Goal: Information Seeking & Learning: Check status

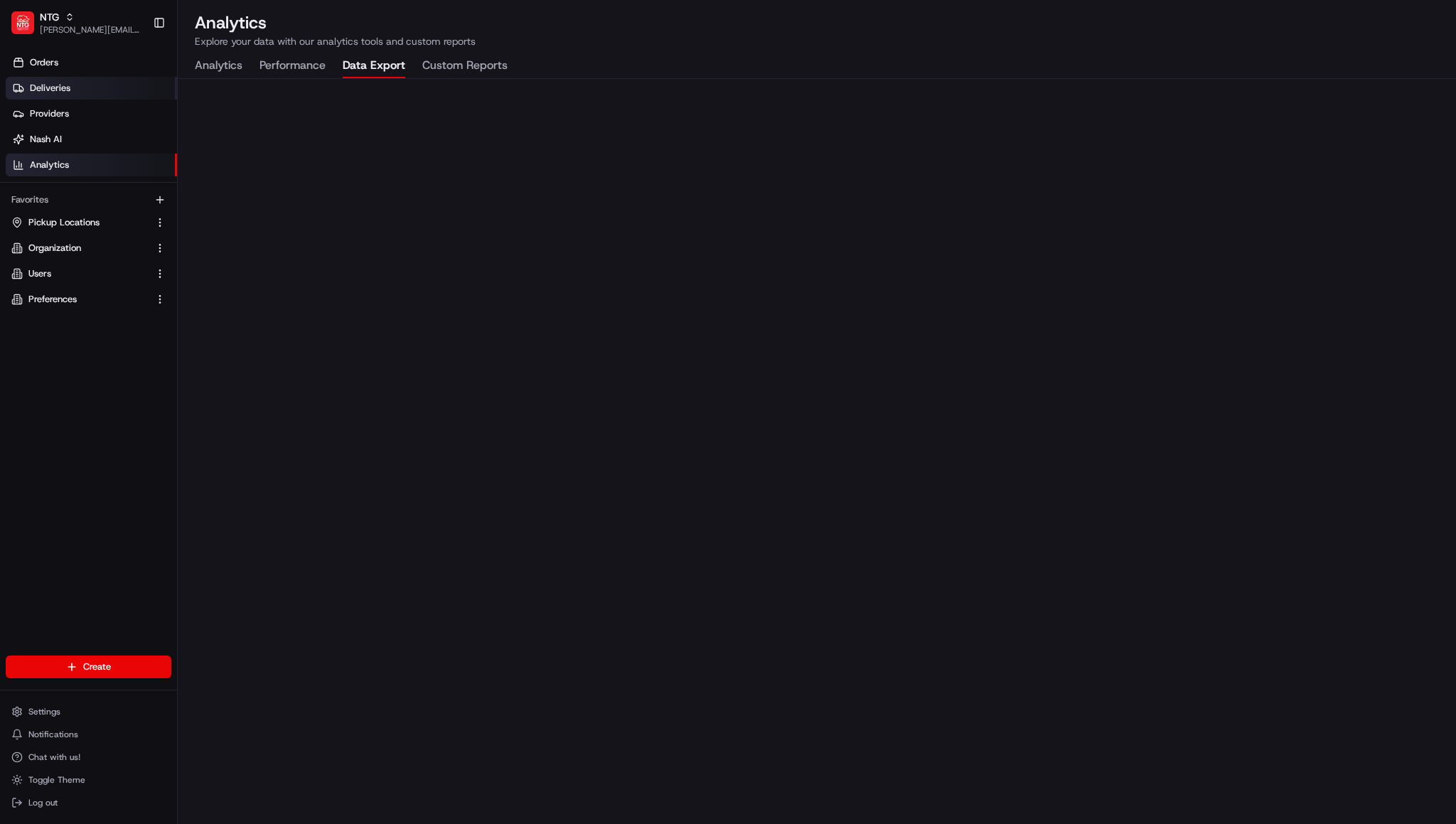
click at [74, 92] on link "Deliveries" at bounding box center [92, 88] width 172 height 23
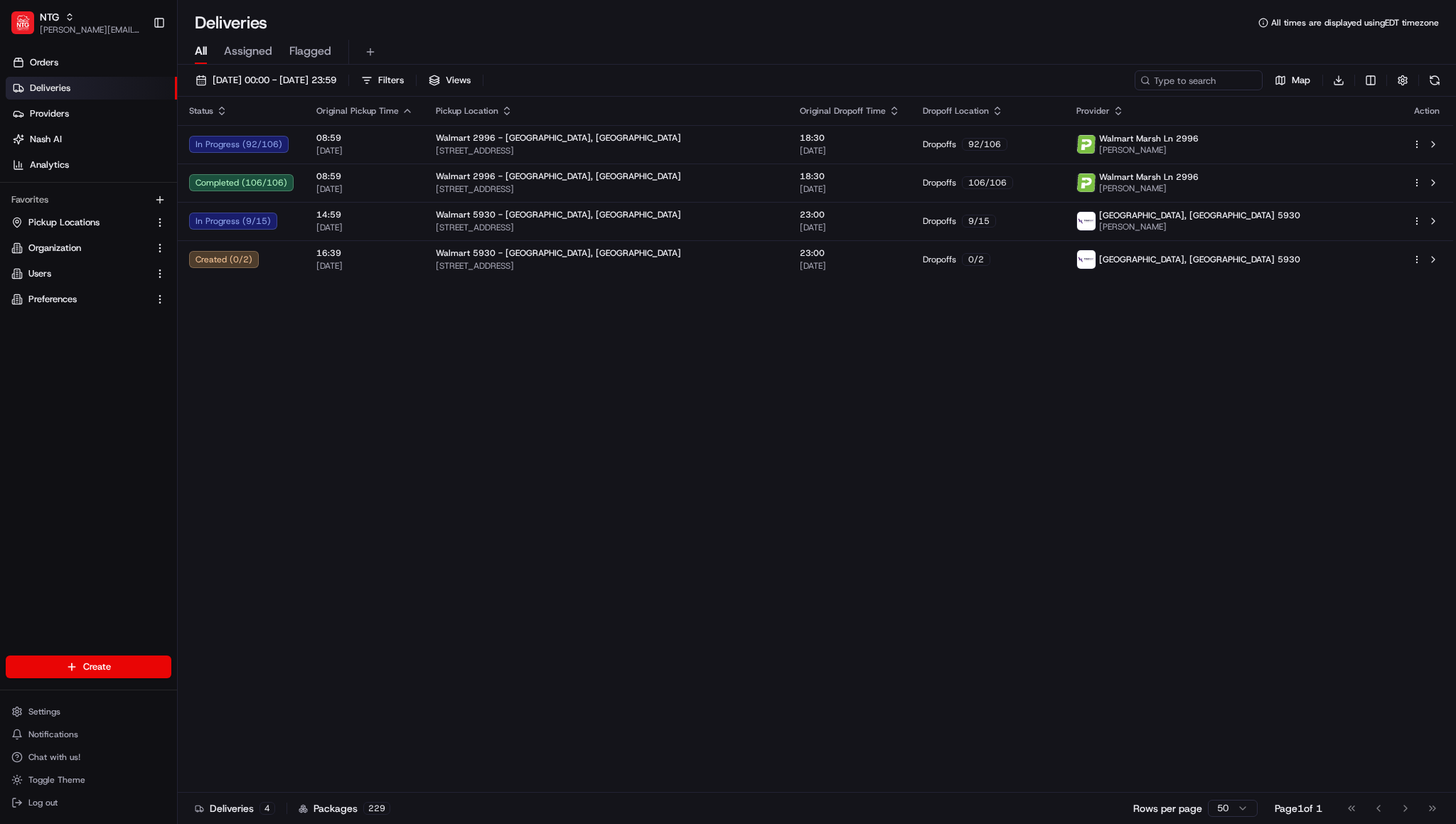
click at [88, 88] on link "Deliveries" at bounding box center [92, 88] width 172 height 23
click at [122, 53] on link "Orders" at bounding box center [92, 62] width 172 height 23
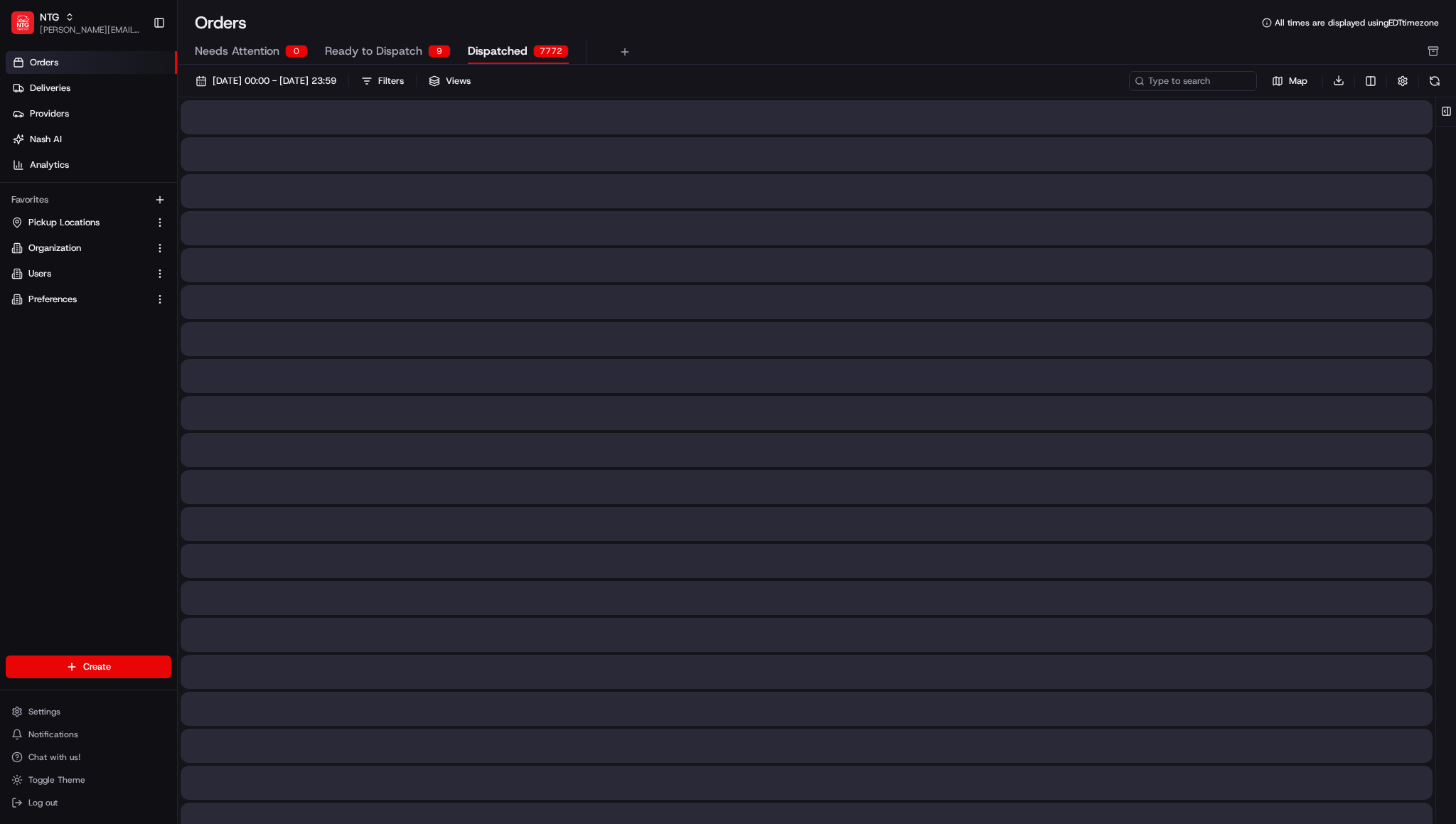
click at [504, 50] on span "Dispatched" at bounding box center [498, 51] width 60 height 17
click at [415, 43] on span "Ready to Dispatch" at bounding box center [374, 51] width 97 height 17
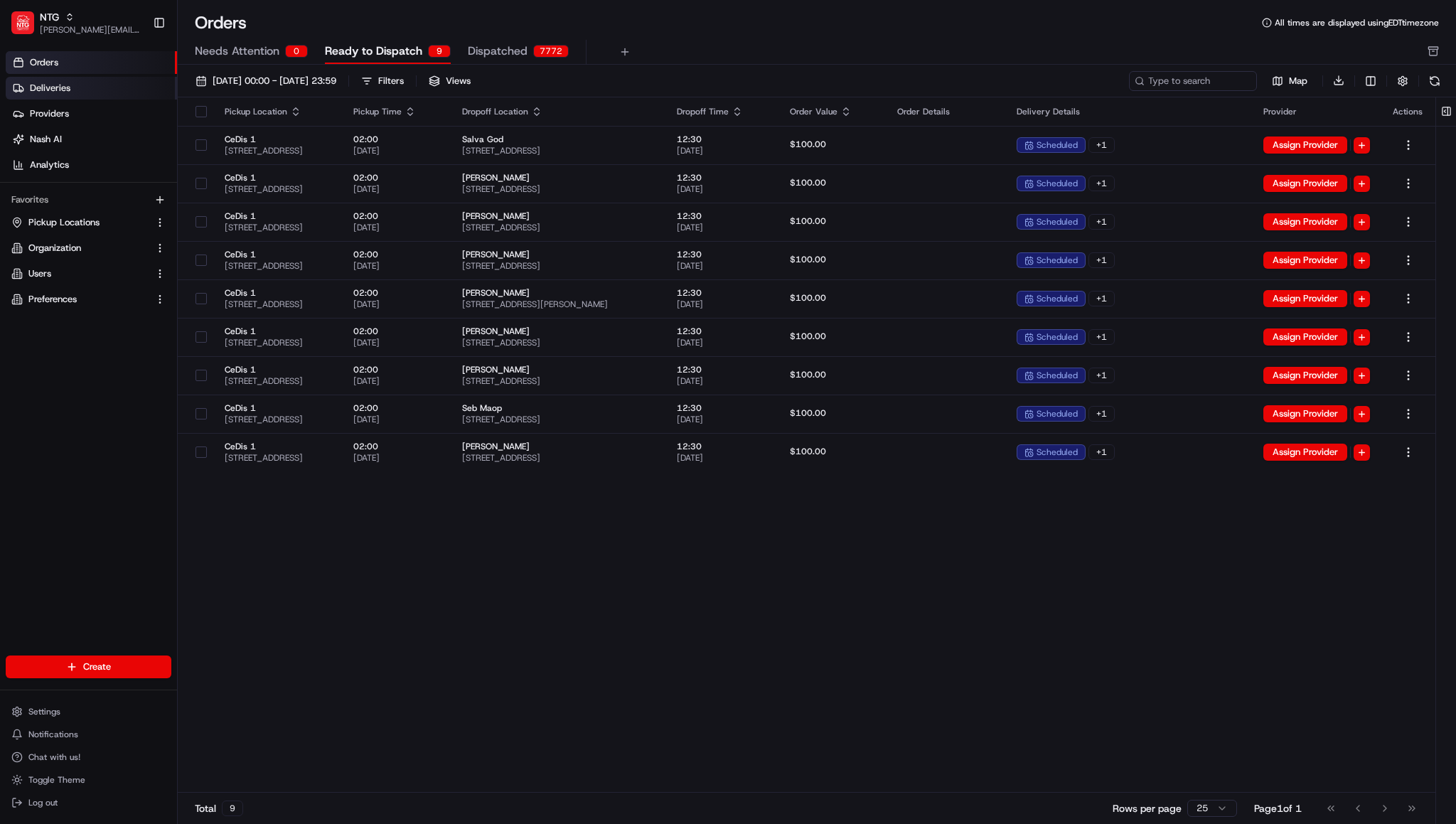
click at [65, 81] on link "Deliveries" at bounding box center [92, 88] width 172 height 23
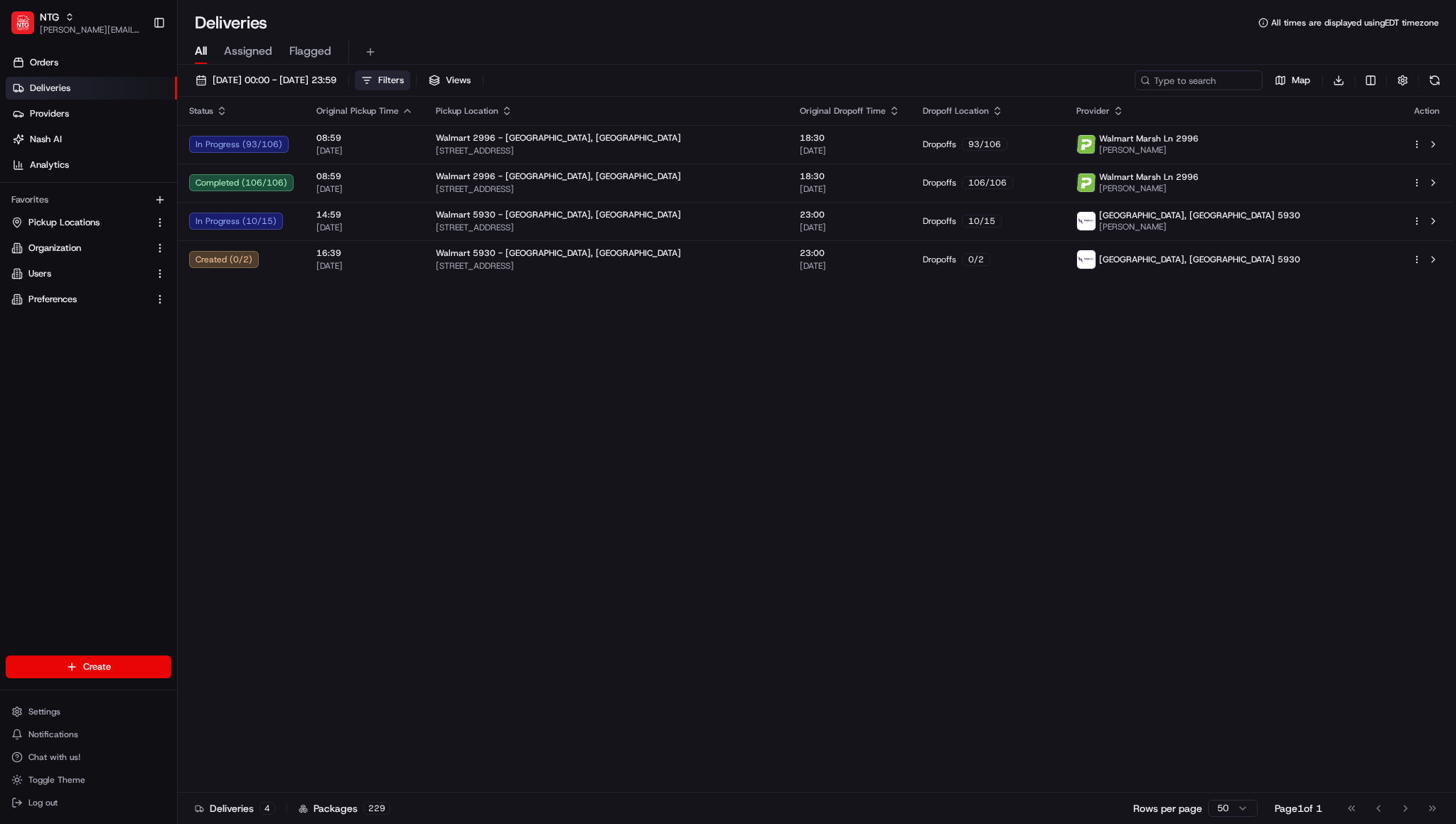
click at [404, 75] on span "Filters" at bounding box center [391, 80] width 26 height 13
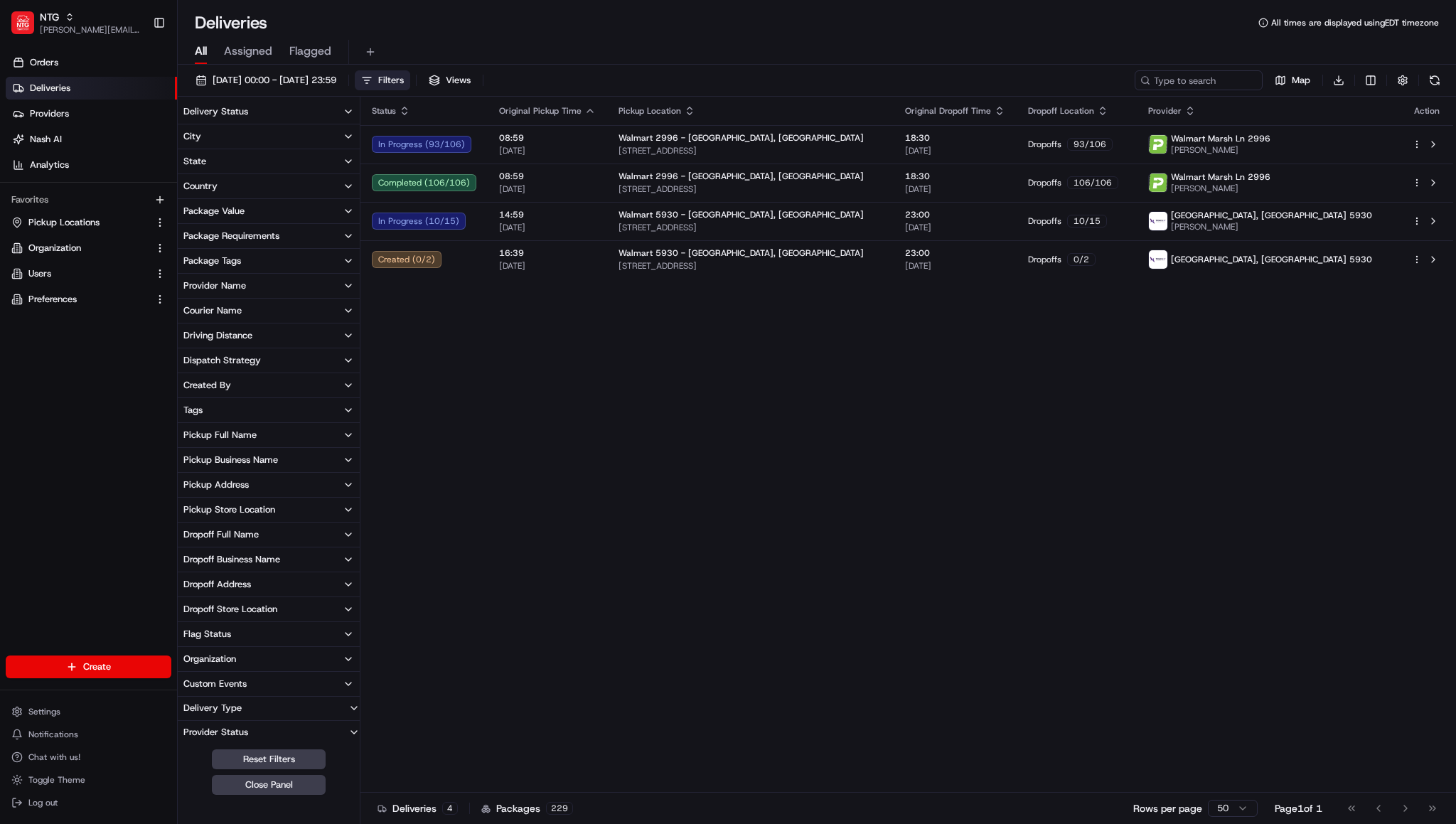
scroll to position [1, 0]
click at [283, 455] on button "Pickup Business Name" at bounding box center [269, 460] width 182 height 24
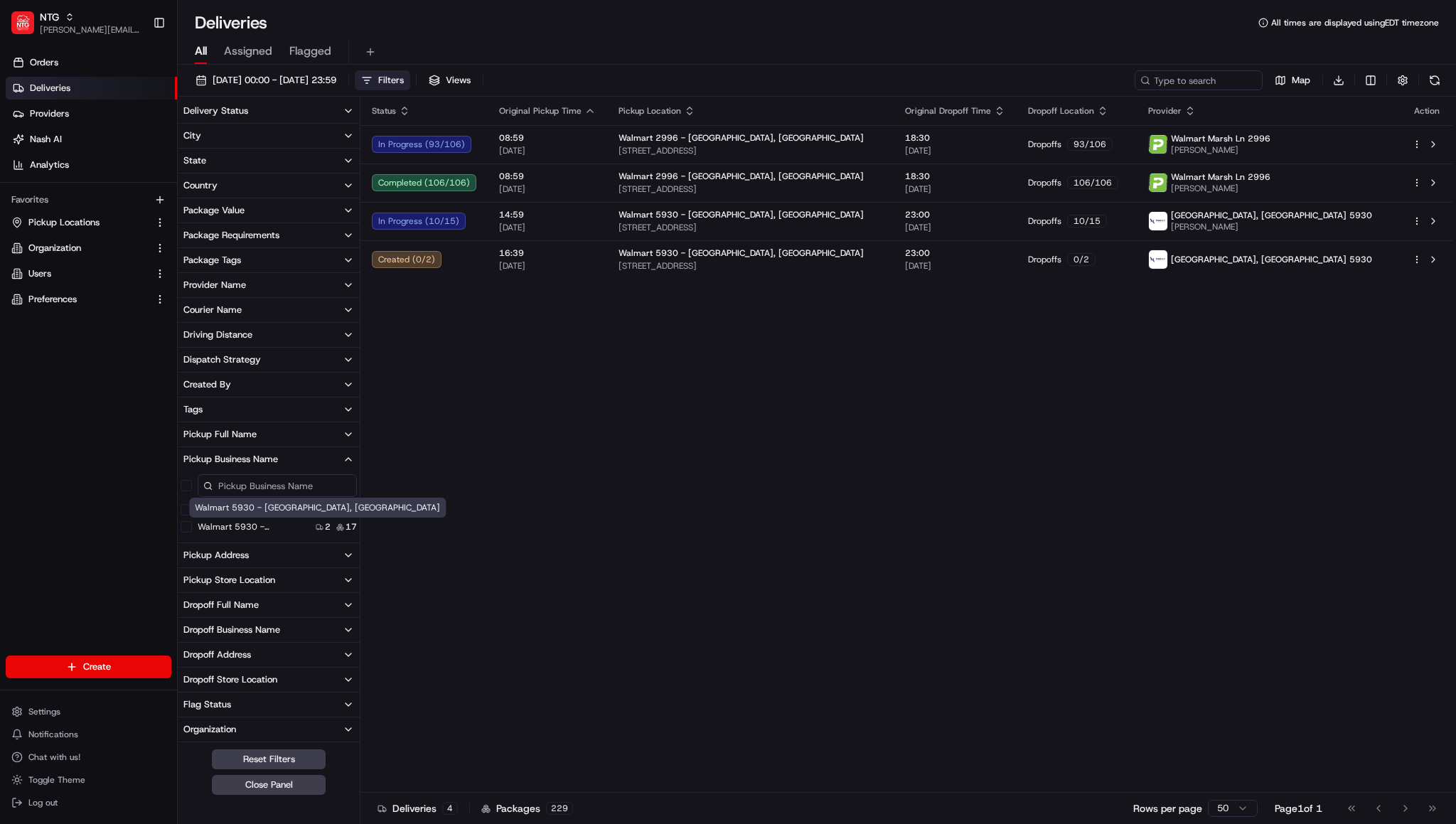
click at [263, 528] on label "Walmart 5930 - [GEOGRAPHIC_DATA], [GEOGRAPHIC_DATA]" at bounding box center [254, 526] width 113 height 11
click at [192, 528] on CA "Walmart 5930 - [GEOGRAPHIC_DATA], [GEOGRAPHIC_DATA]" at bounding box center [186, 526] width 11 height 11
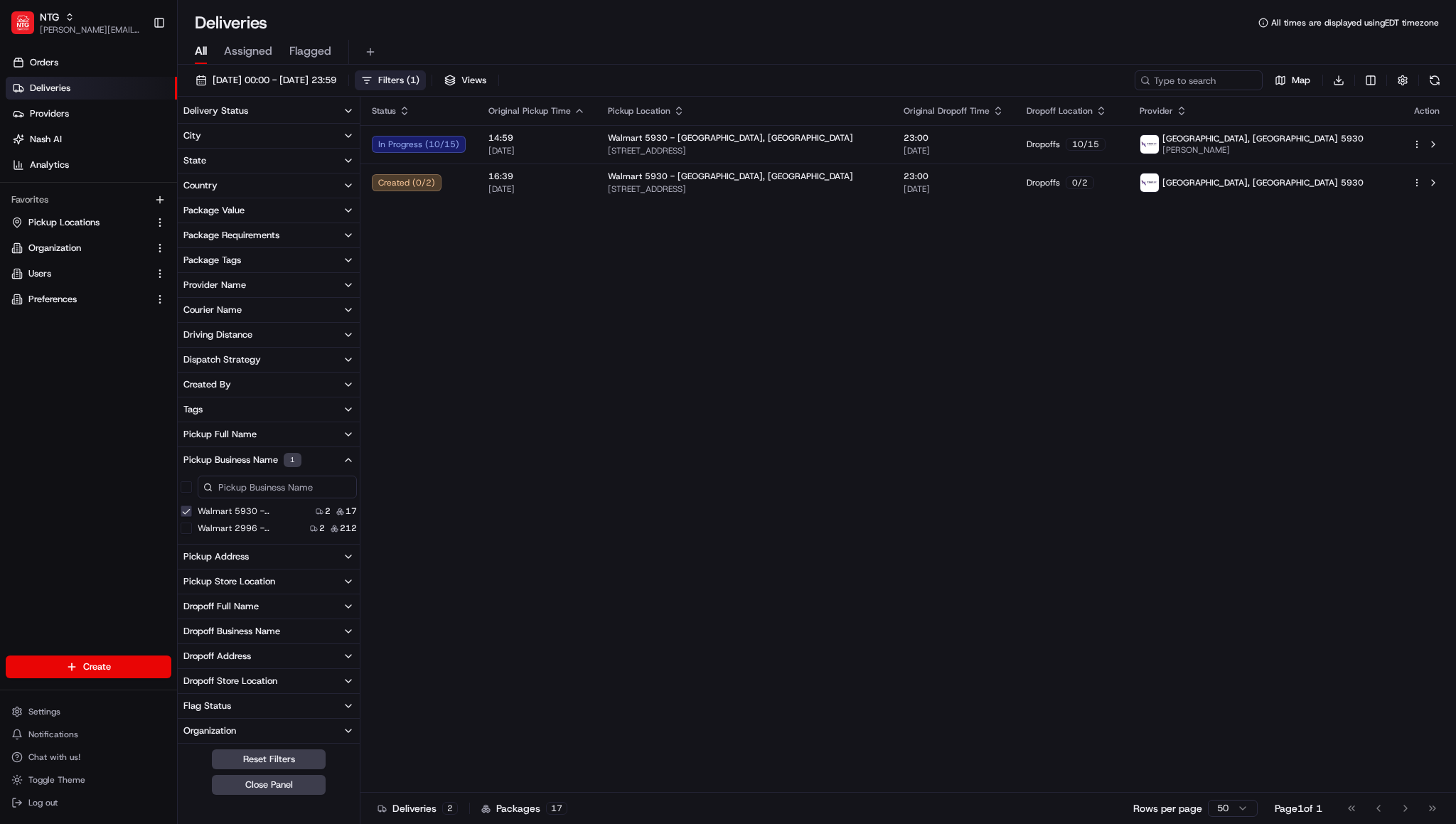
click at [45, 430] on div "Orders Deliveries Providers Nash AI Analytics Favorites Pickup Locations Organi…" at bounding box center [88, 354] width 177 height 618
click at [308, 79] on span "[DATE] 00:00 - [DATE] 23:59" at bounding box center [274, 80] width 124 height 13
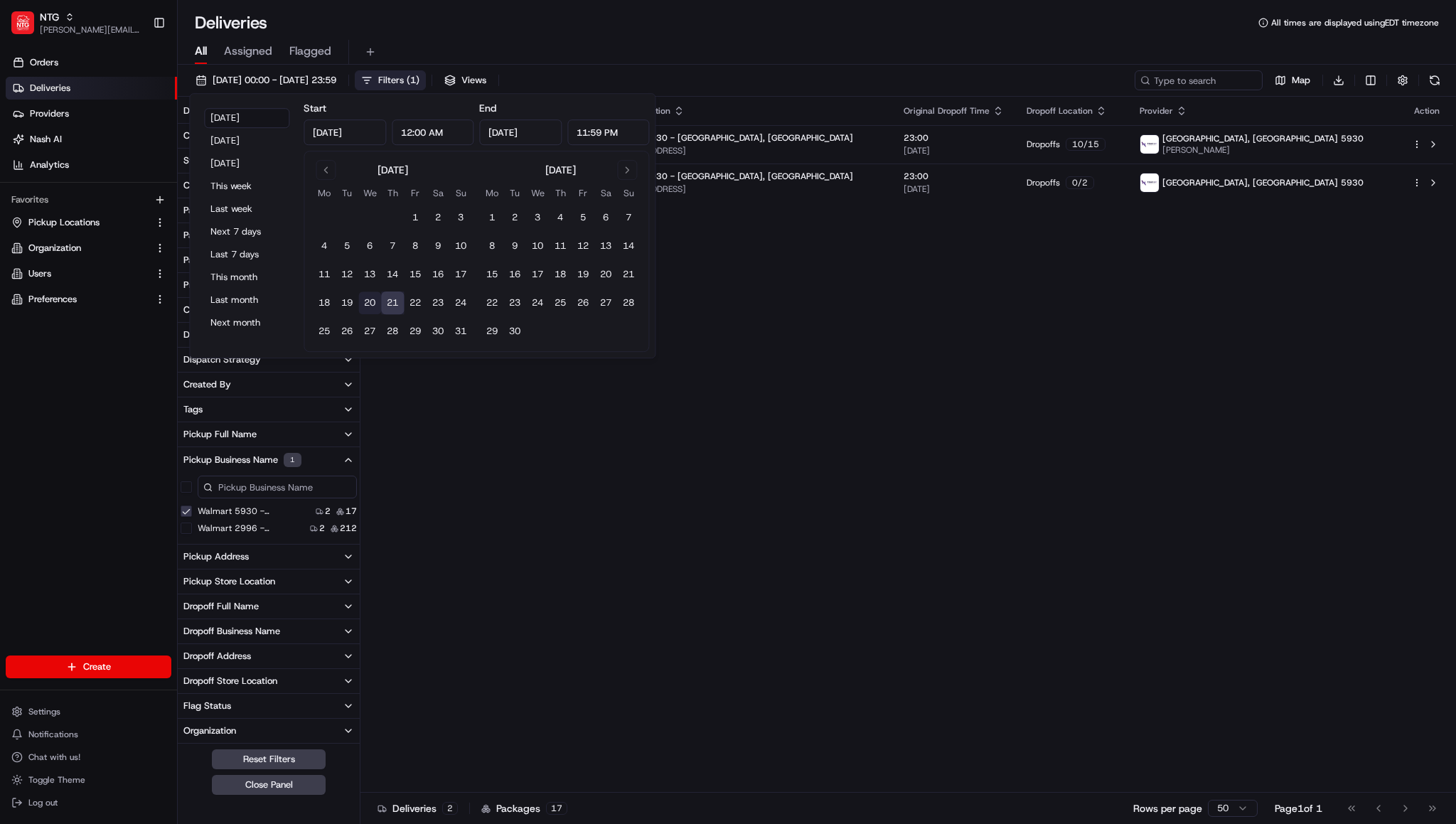
click at [373, 301] on button "20" at bounding box center [369, 303] width 23 height 23
type input "Aug 20, 2025"
click at [440, 301] on button "23" at bounding box center [438, 303] width 23 height 23
type input "Aug 23, 2025"
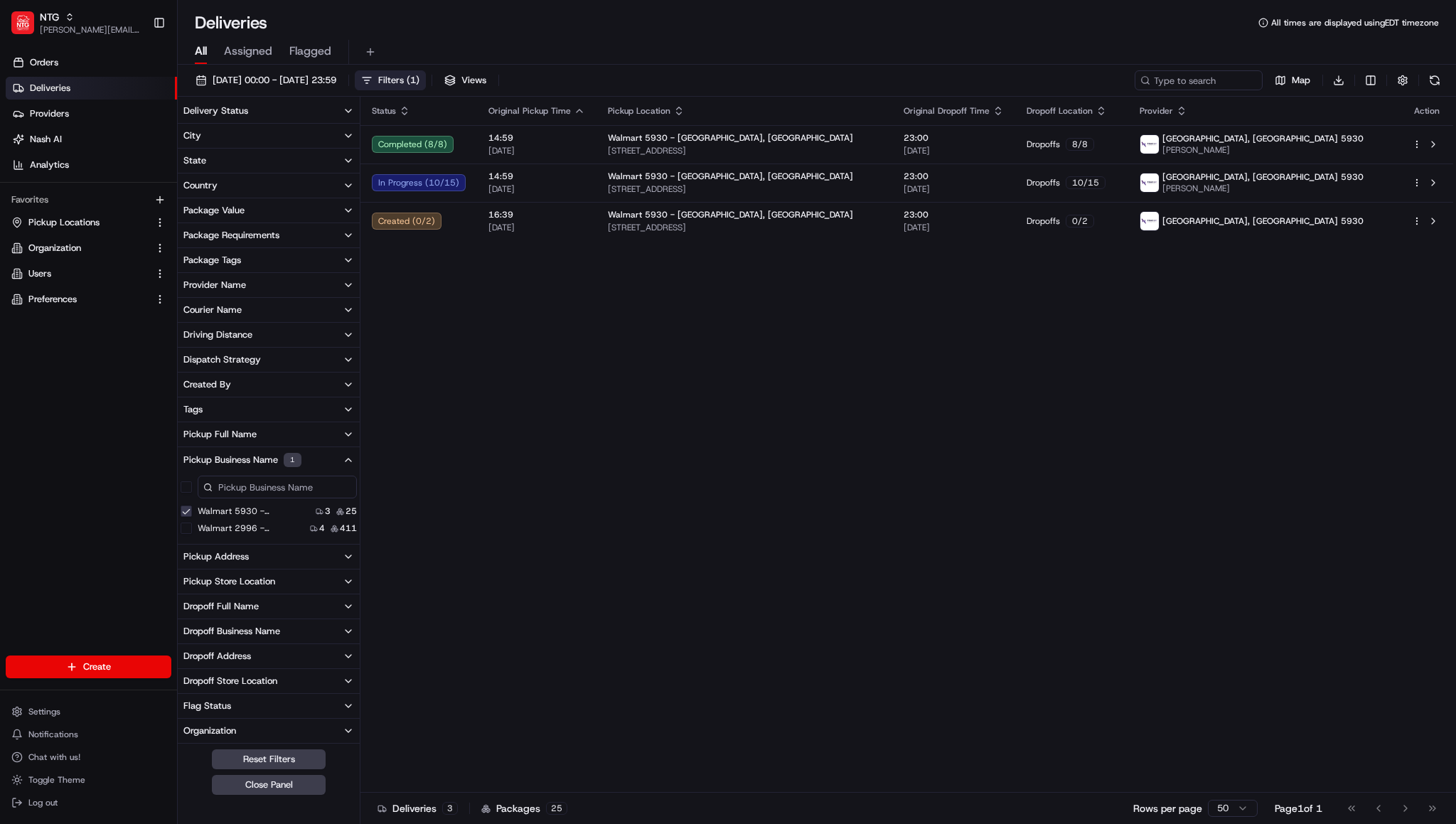
click at [714, 53] on div "All Assigned Flagged" at bounding box center [817, 52] width 1278 height 25
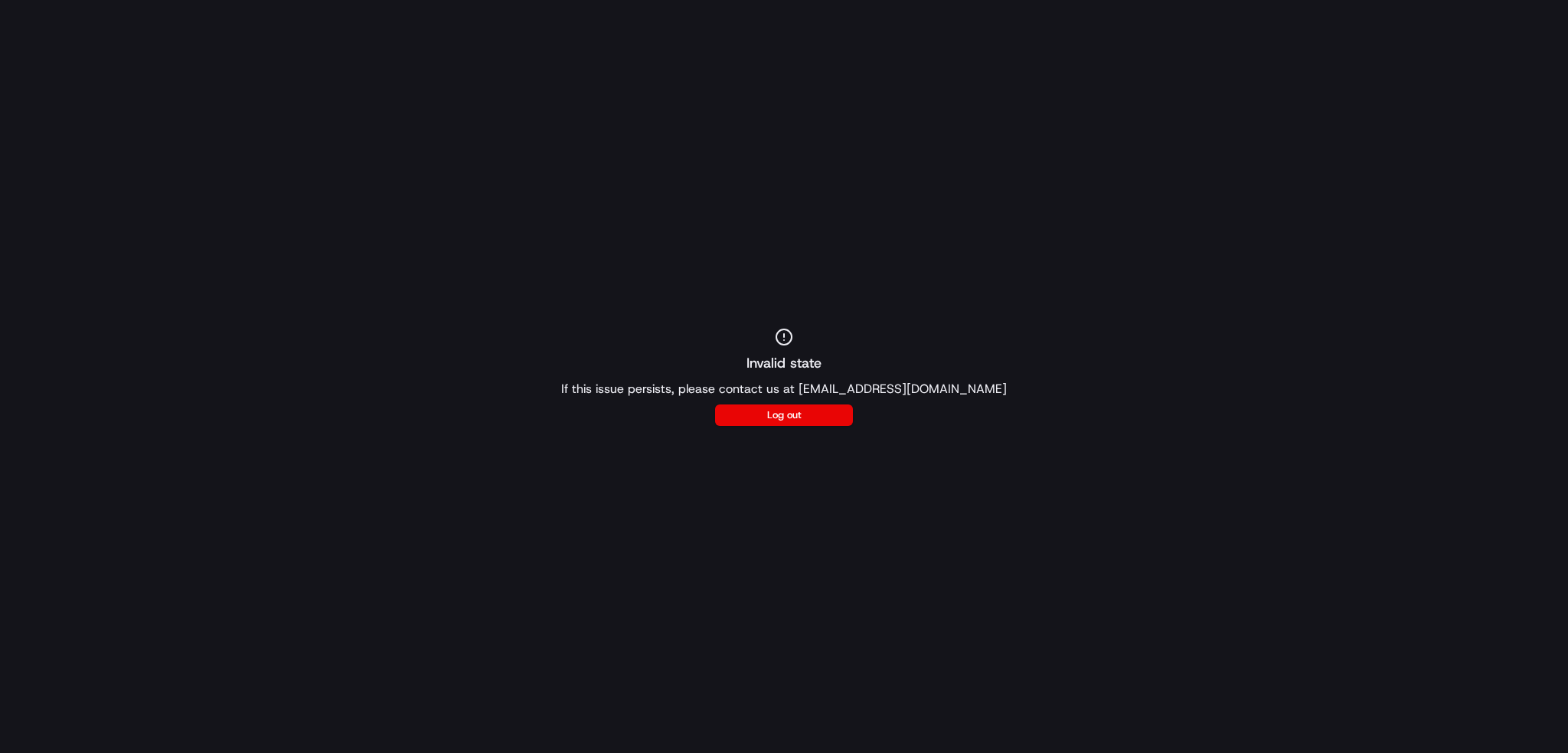
click at [870, 445] on div "Invalid state If this issue persists, please contact us at [EMAIL_ADDRESS][DOMA…" at bounding box center [784, 376] width 1568 height 753
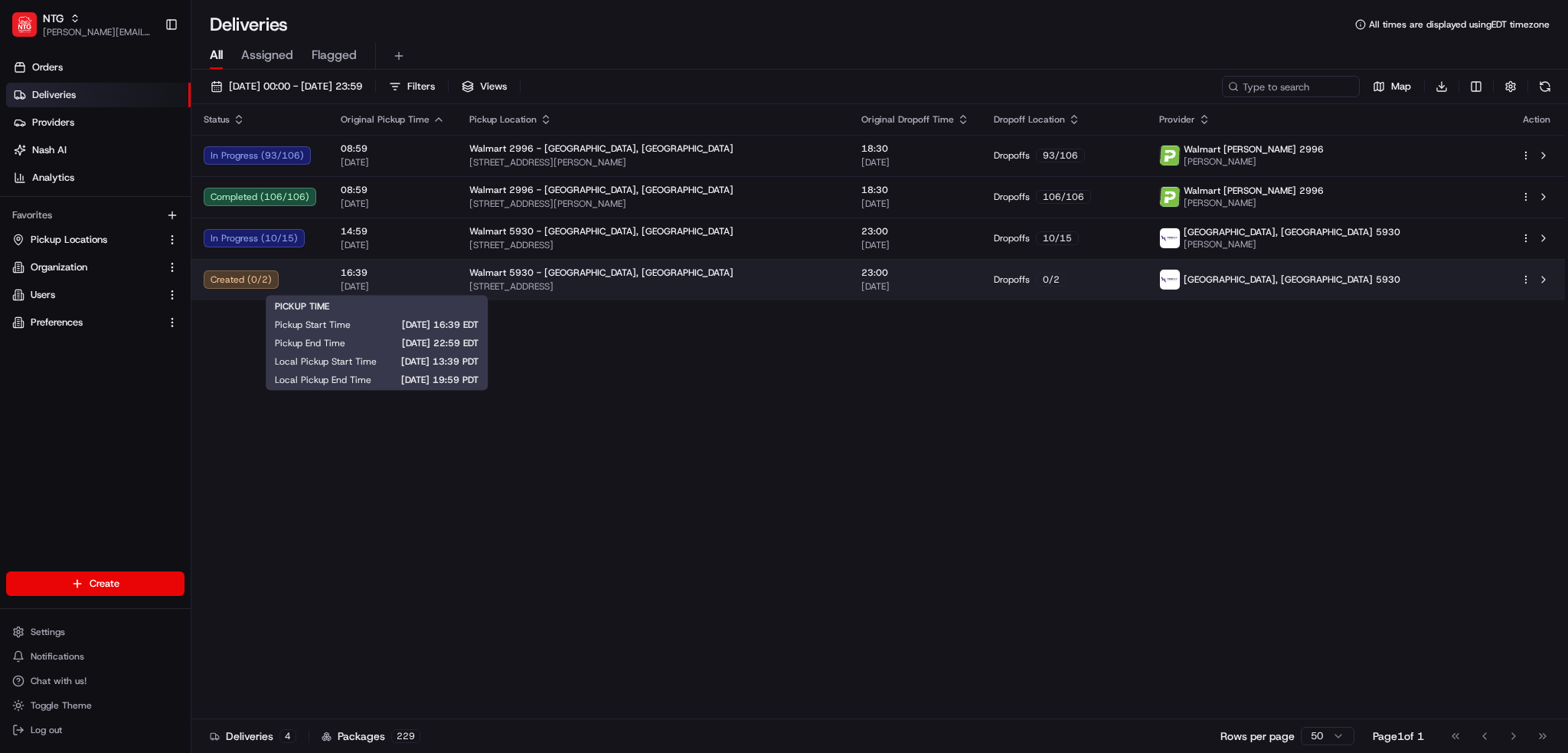
click at [403, 272] on span "16:39" at bounding box center [393, 272] width 105 height 12
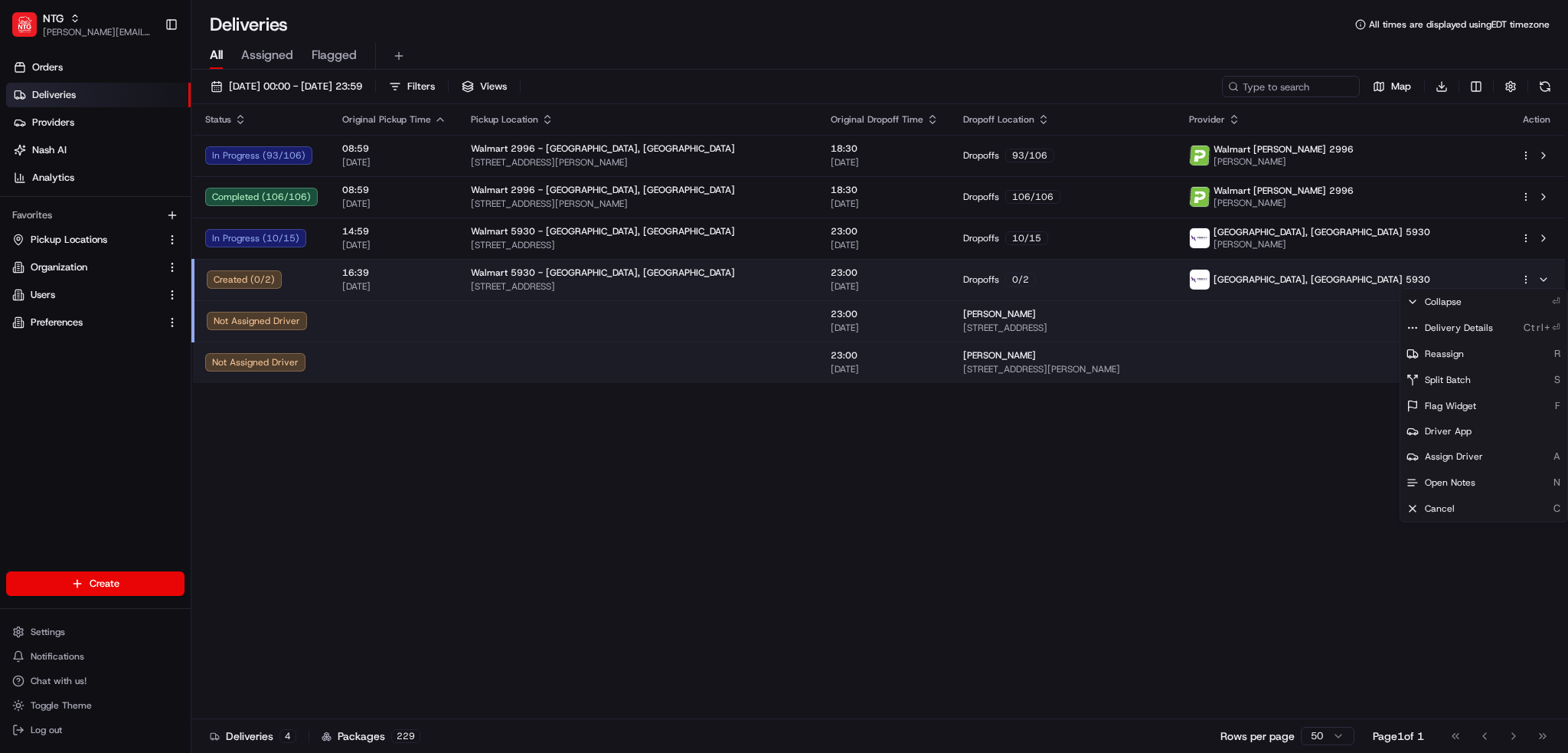
click at [1525, 281] on html "NTG brandyn.cummings@ntgfreight.com Toggle Sidebar Orders Deliveries Providers …" at bounding box center [784, 376] width 1568 height 753
click at [1462, 323] on span "Delivery Details" at bounding box center [1459, 327] width 68 height 12
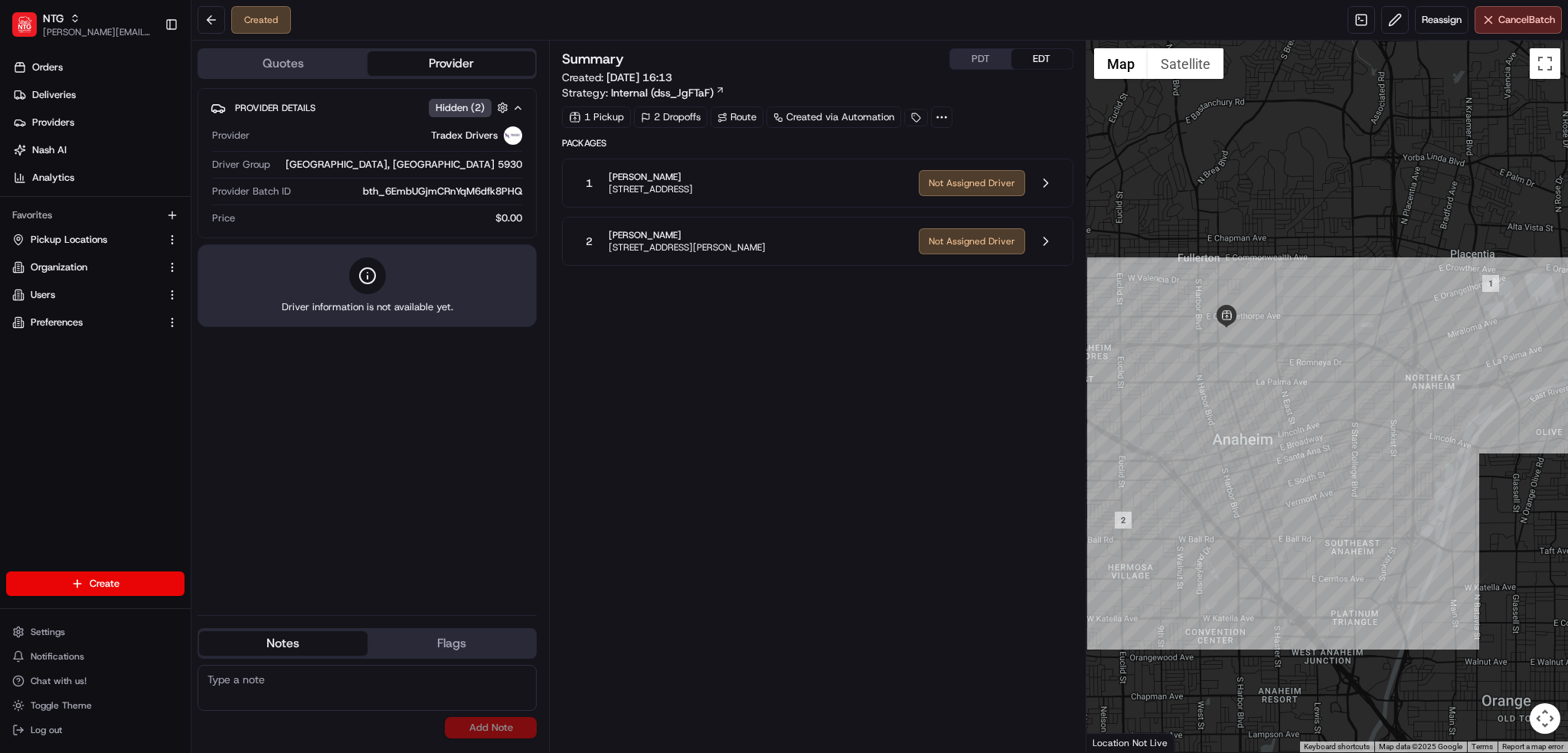
click at [842, 583] on div "Summary PDT EDT Created: 08/21/2025 16:13 Strategy: Internal (dss_JgFTaF) 1 Pic…" at bounding box center [817, 396] width 511 height 696
click at [887, 443] on div "Summary PDT EDT Created: 08/21/2025 16:13 Strategy: Internal (dss_JgFTaF) 1 Pic…" at bounding box center [817, 396] width 511 height 696
drag, startPoint x: 603, startPoint y: 175, endPoint x: 830, endPoint y: 245, distance: 237.5
click at [830, 245] on div "Packages 1 Tosha Spencer 3170 E Orangethorpe Ave, Apt D, Anaheim, CA 92806, US …" at bounding box center [817, 202] width 511 height 129
click at [830, 245] on div "2 Cong Pham 1688 W Crone Ave, Anaheim, CA 92802, US" at bounding box center [741, 242] width 331 height 28
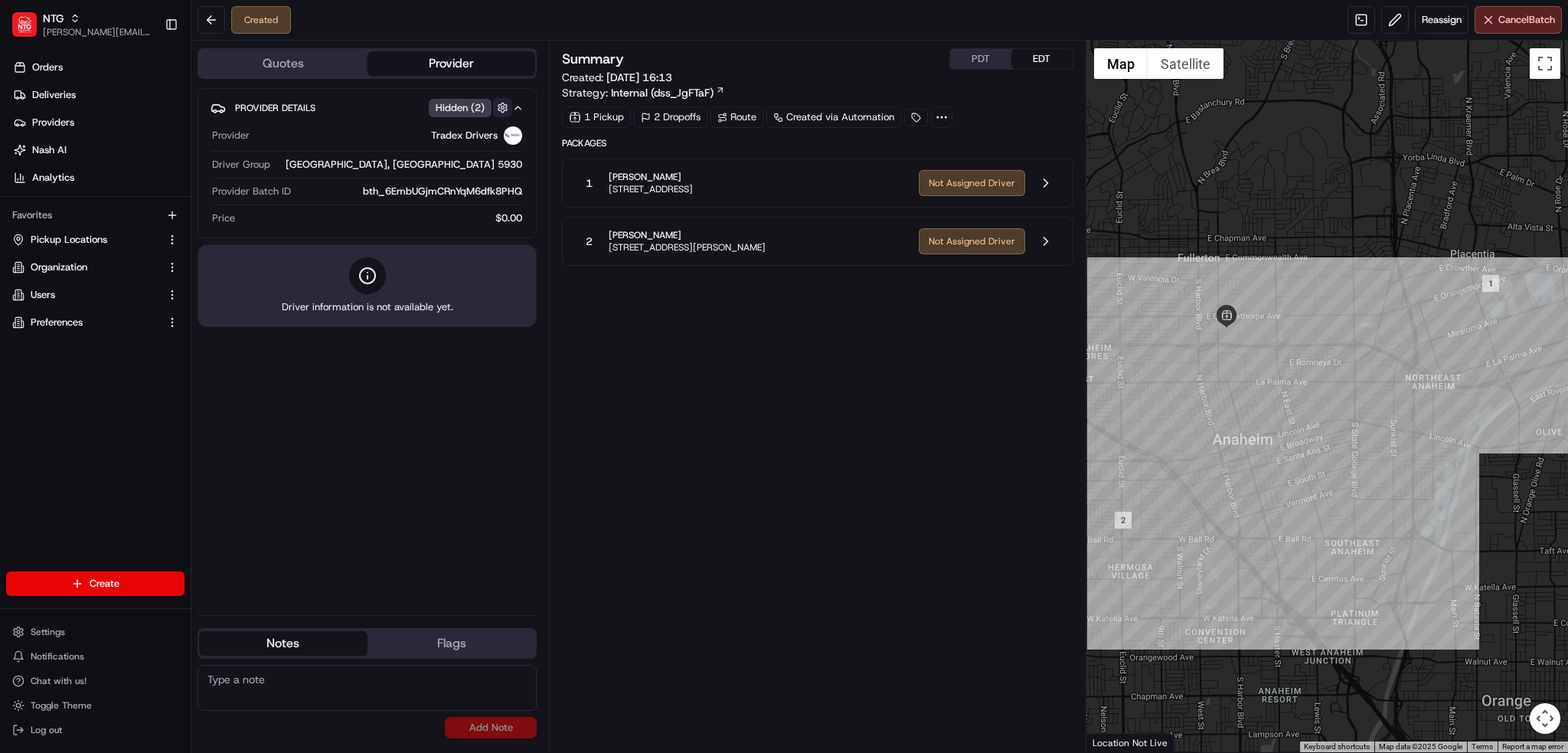
click at [496, 107] on button "button" at bounding box center [502, 107] width 19 height 19
click at [729, 442] on div "Summary PDT EDT Created: 08/21/2025 16:13 Strategy: Internal (dss_JgFTaF) 1 Pic…" at bounding box center [817, 396] width 511 height 696
click at [827, 494] on div "Summary PDT EDT Created: 08/21/2025 16:13 Strategy: Internal (dss_JgFTaF) 1 Pic…" at bounding box center [817, 396] width 511 height 696
click at [946, 115] on icon at bounding box center [941, 117] width 14 height 14
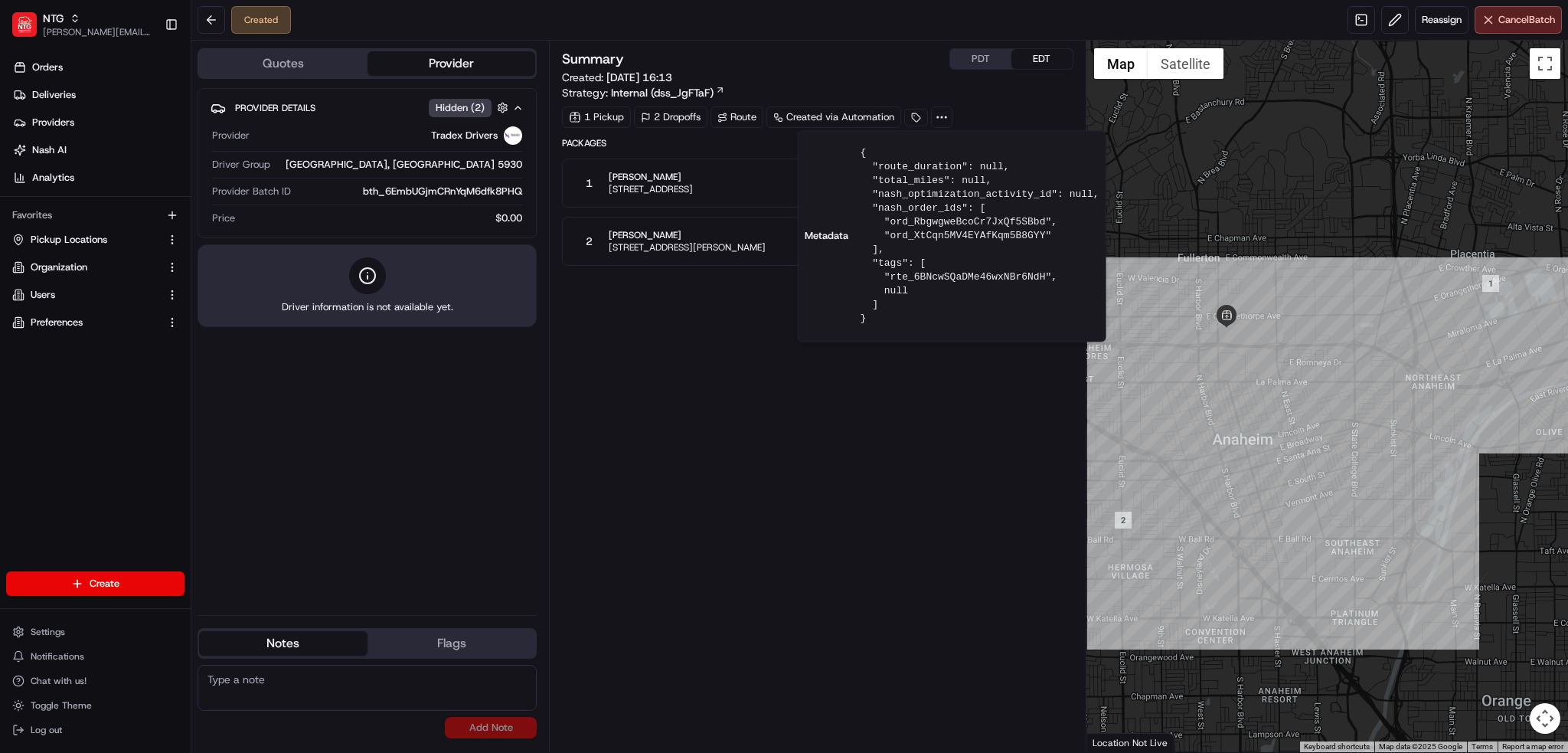
click at [981, 393] on div "Summary PDT EDT Created: 08/21/2025 16:13 Strategy: Internal (dss_JgFTaF) 1 Pic…" at bounding box center [817, 396] width 511 height 696
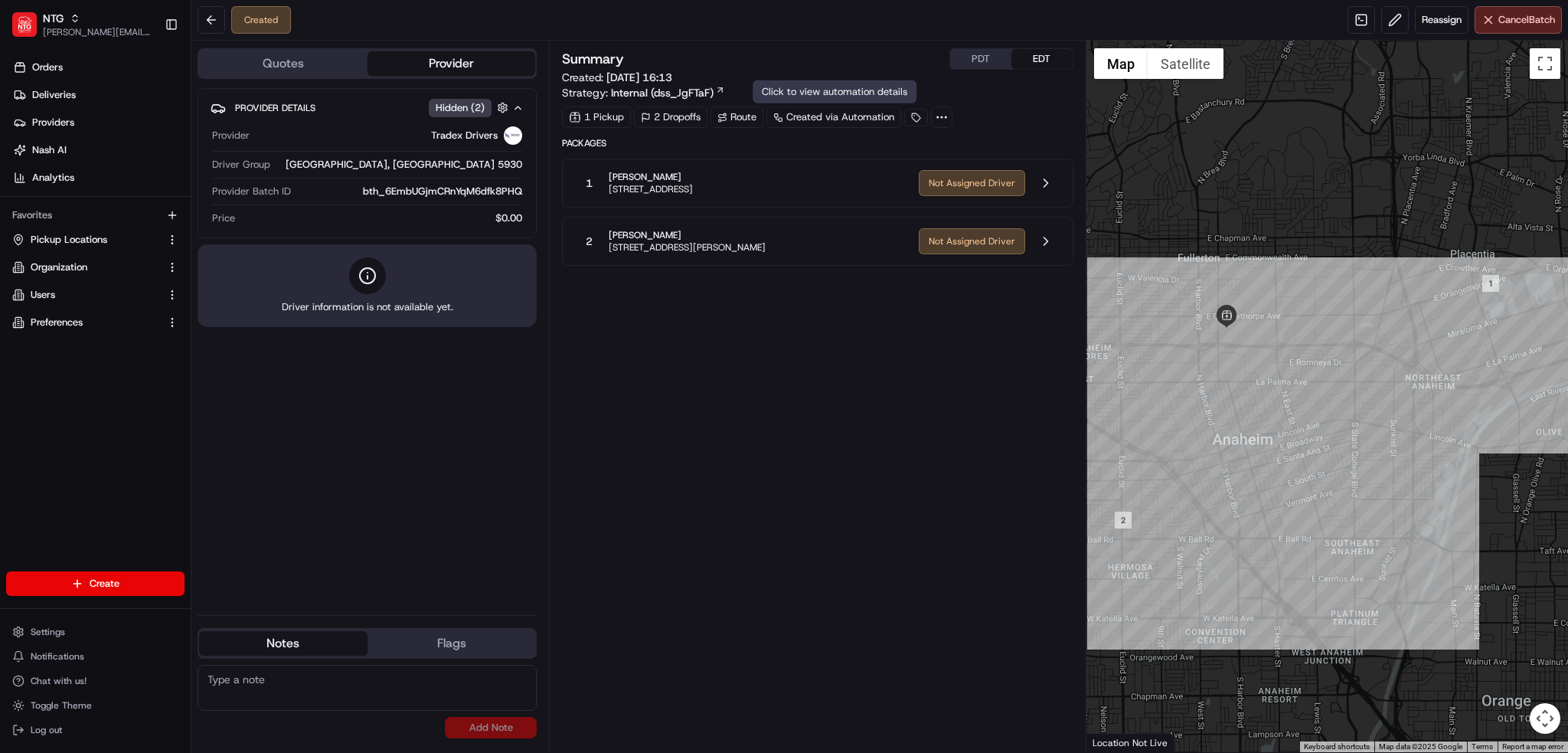
click at [834, 122] on div "Created via Automation" at bounding box center [834, 117] width 134 height 21
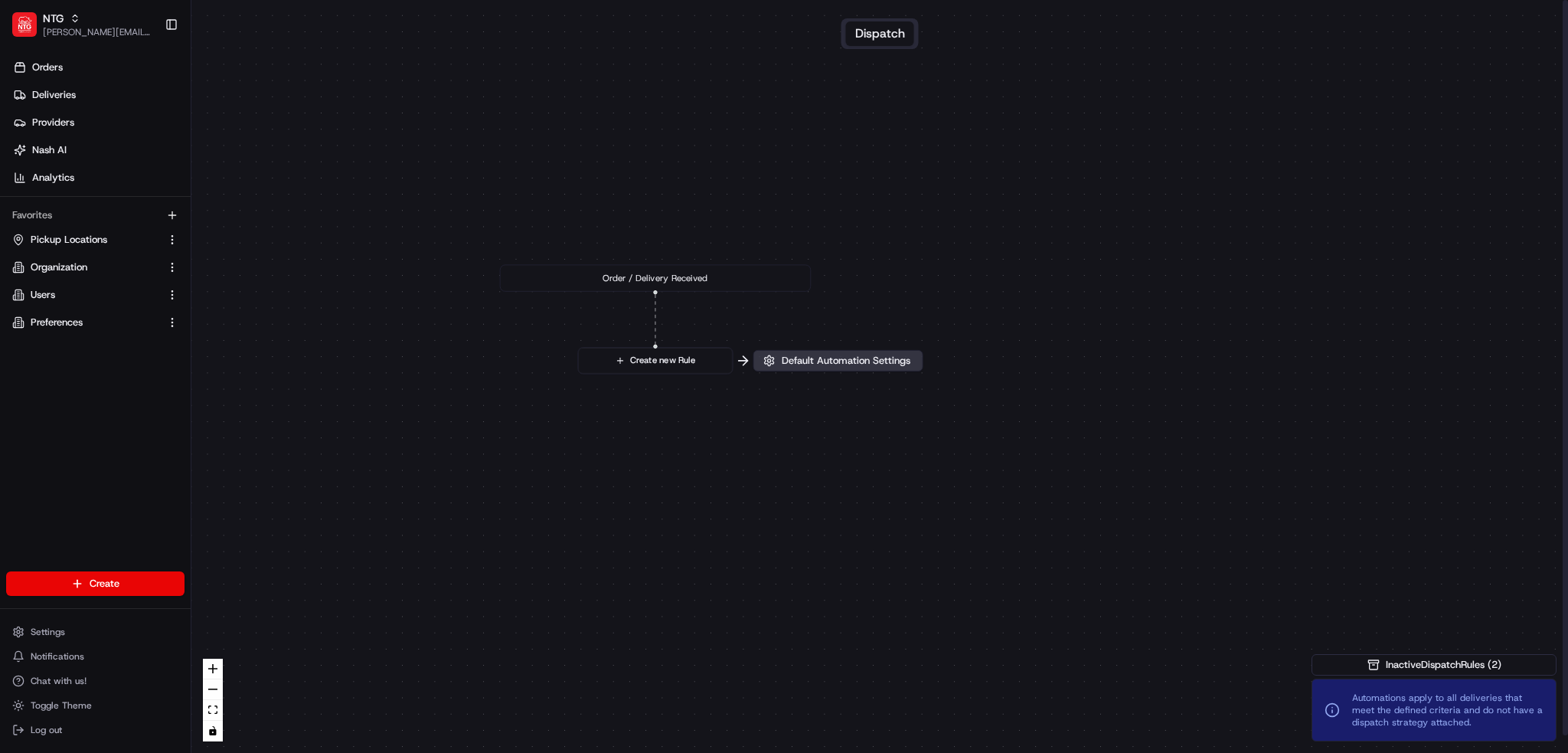
click at [859, 354] on span "Default Automation Settings" at bounding box center [846, 361] width 134 height 14
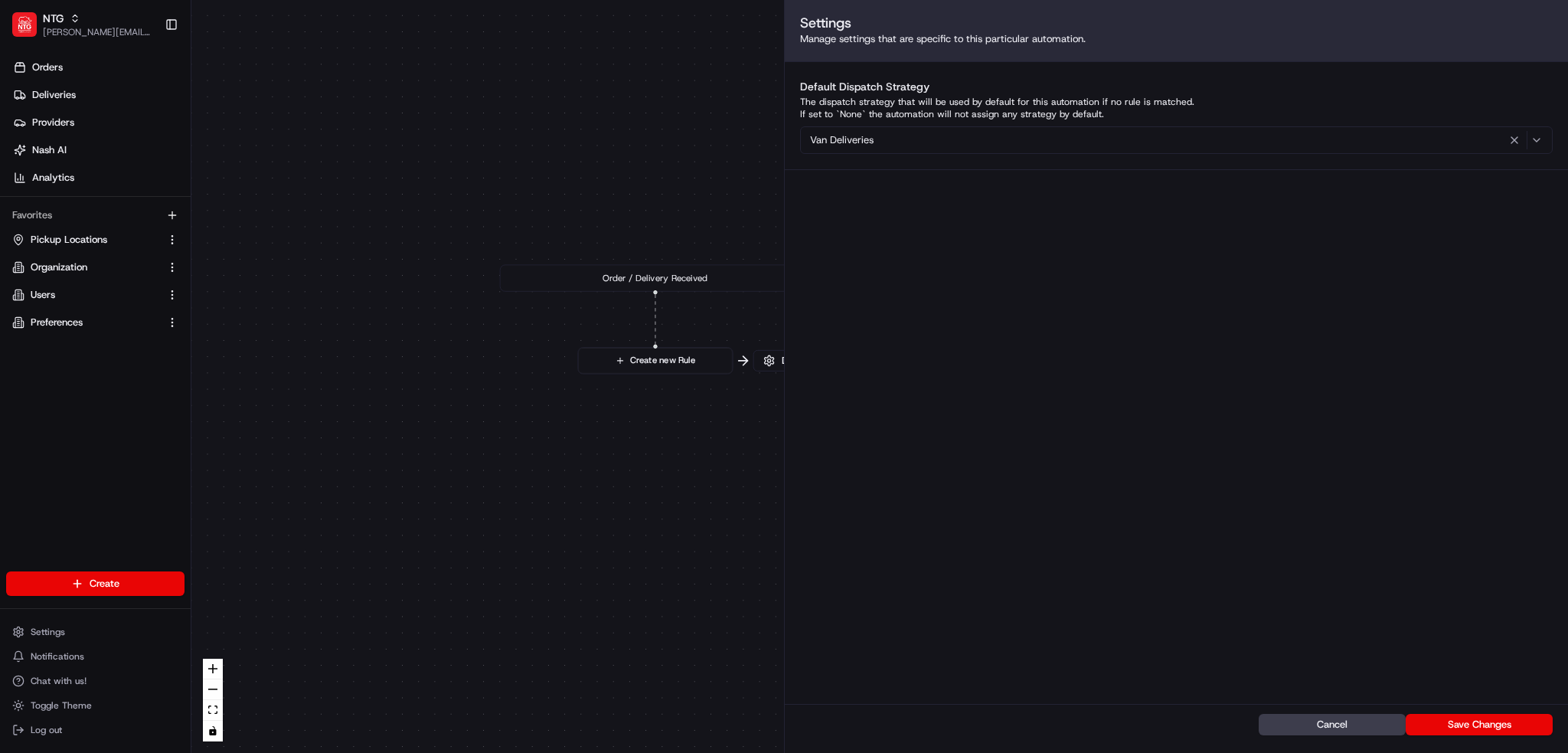
click at [974, 134] on div "Van Deliveries" at bounding box center [1177, 140] width 745 height 19
click at [1103, 328] on html "NTG brandyn.cummings@ntgfreight.com Toggle Sidebar Orders Deliveries Providers …" at bounding box center [784, 376] width 1568 height 753
click at [1095, 513] on div "Settings Manage settings that are specific to this particular automation. Defau…" at bounding box center [1176, 376] width 784 height 753
click at [1318, 497] on div "Settings Manage settings that are specific to this particular automation. Defau…" at bounding box center [1176, 376] width 784 height 753
click at [49, 100] on span "Deliveries" at bounding box center [53, 94] width 44 height 14
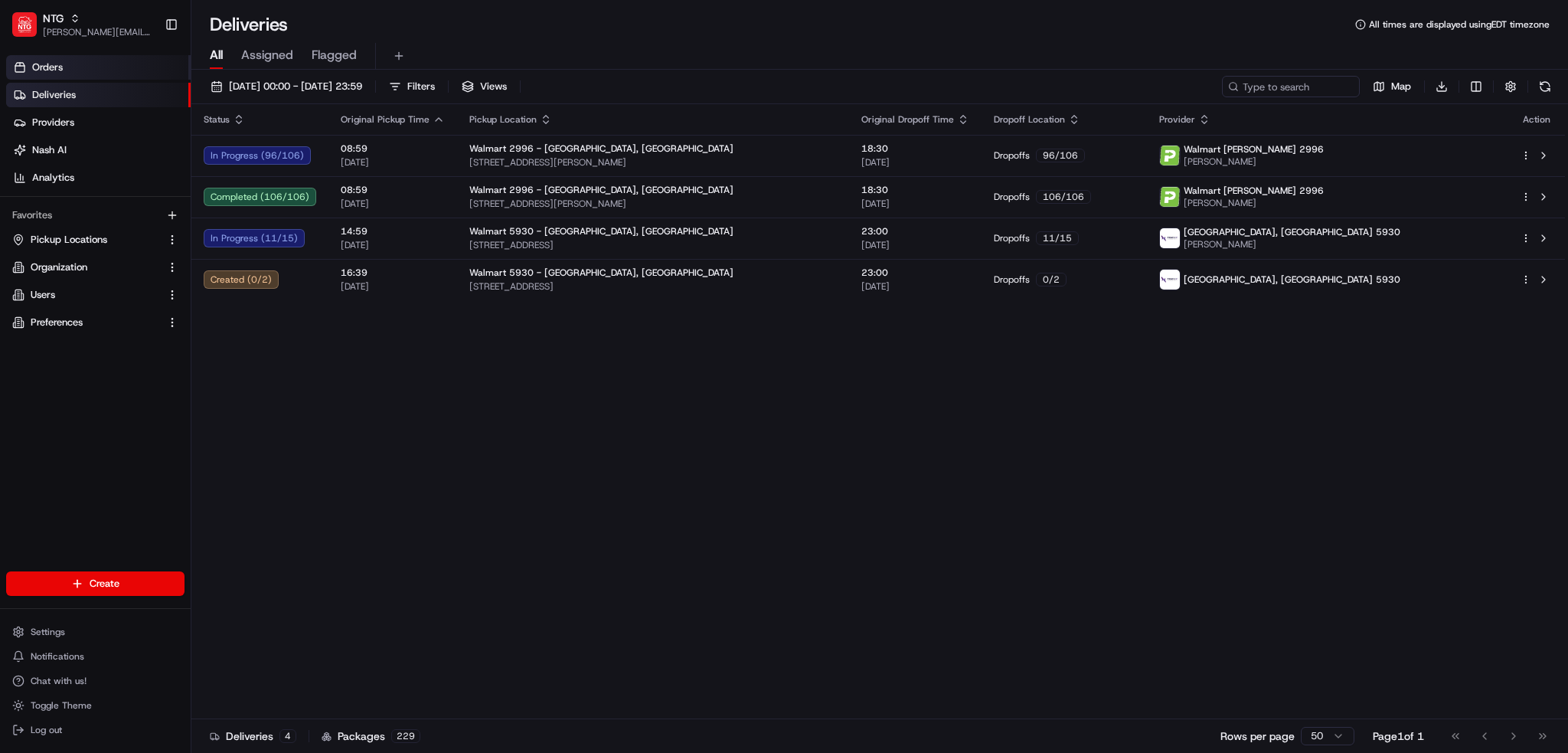
click at [79, 65] on link "Orders" at bounding box center [99, 67] width 185 height 24
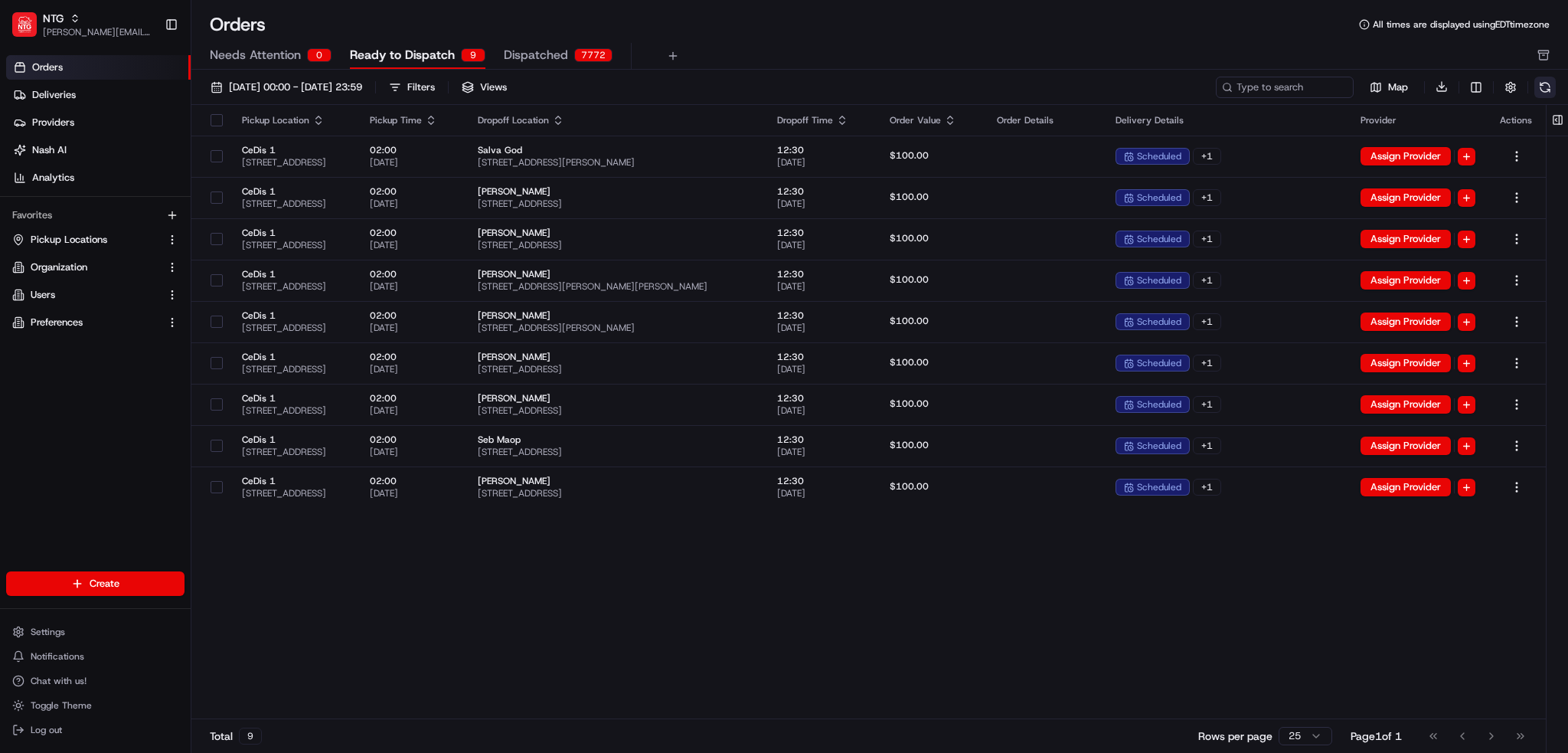
click at [1550, 88] on button at bounding box center [1545, 87] width 21 height 21
click at [1402, 693] on div "Pickup Location Pickup Time Dropoff Location Dropoff Time Order Value Order Det…" at bounding box center [869, 412] width 1355 height 615
click at [83, 101] on link "Deliveries" at bounding box center [99, 95] width 185 height 24
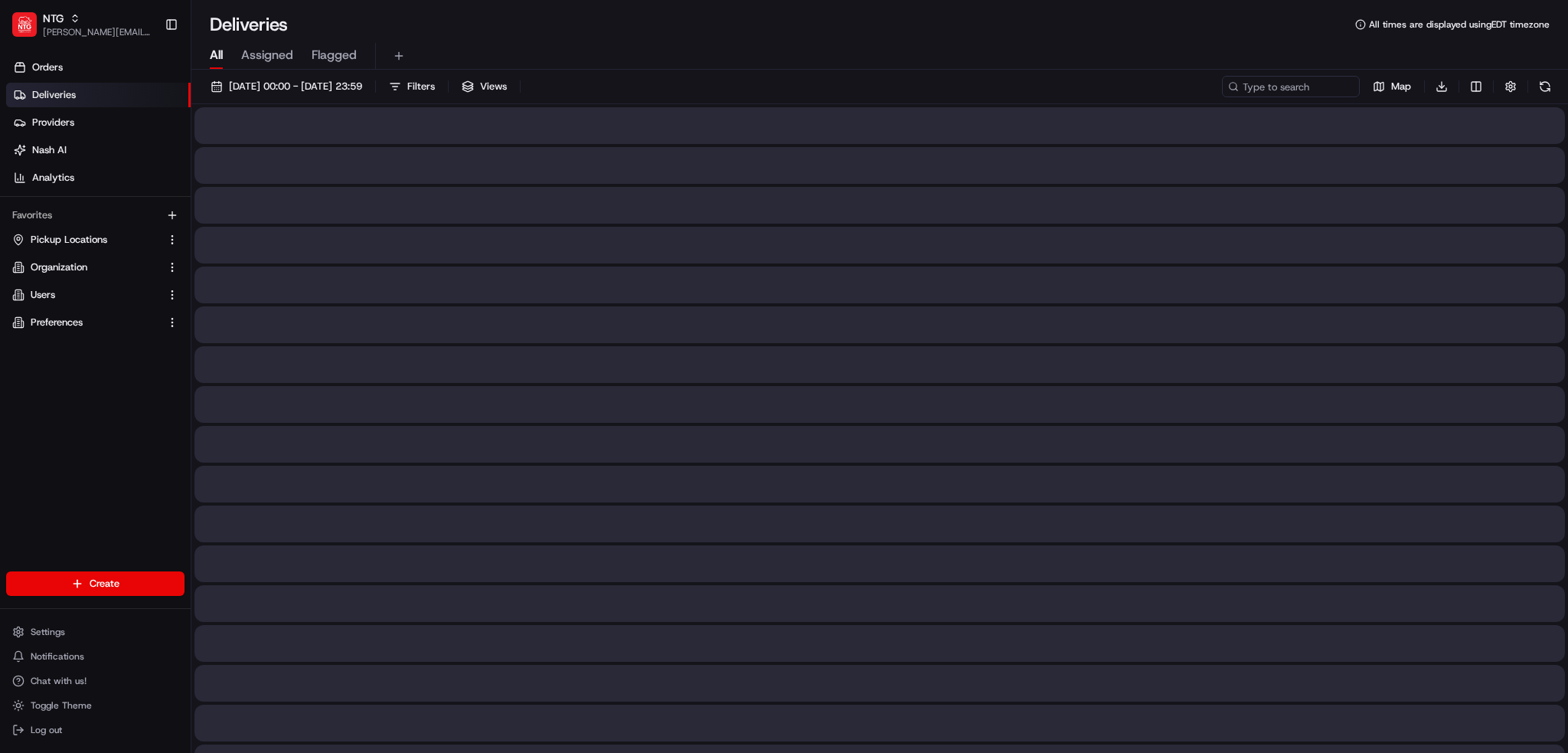
drag, startPoint x: 83, startPoint y: 101, endPoint x: 205, endPoint y: 107, distance: 122.1
click at [205, 107] on div "NTG brandyn.cummings@ntgfreight.com Toggle Sidebar Orders Deliveries Providers …" at bounding box center [784, 376] width 1568 height 753
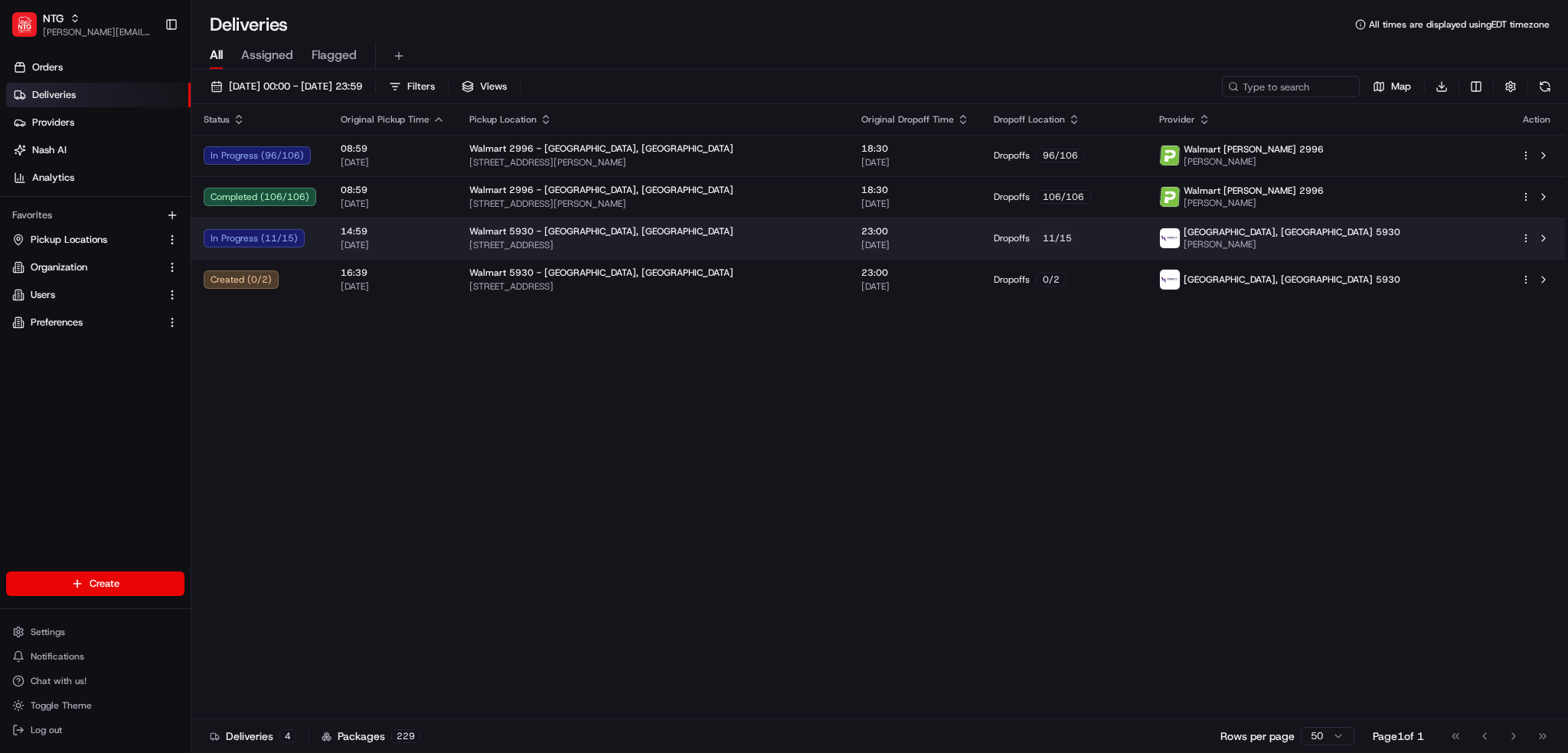
click at [1349, 236] on span "[GEOGRAPHIC_DATA], [GEOGRAPHIC_DATA] 5930" at bounding box center [1293, 232] width 217 height 12
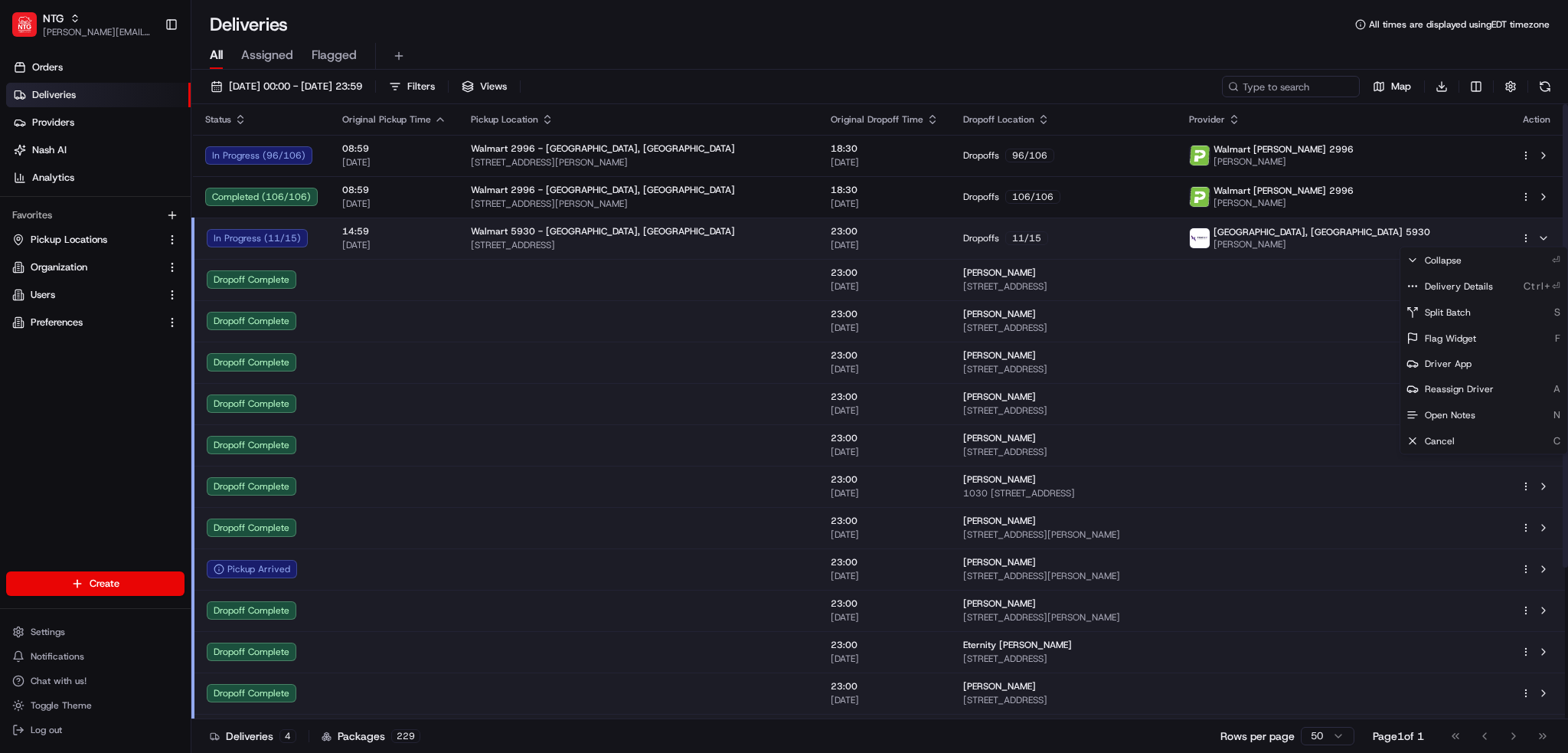
click at [1520, 236] on html "NTG brandyn.cummings@ntgfreight.com Toggle Sidebar Orders Deliveries Providers …" at bounding box center [784, 376] width 1568 height 753
click at [1476, 285] on span "Delivery Details" at bounding box center [1459, 286] width 68 height 12
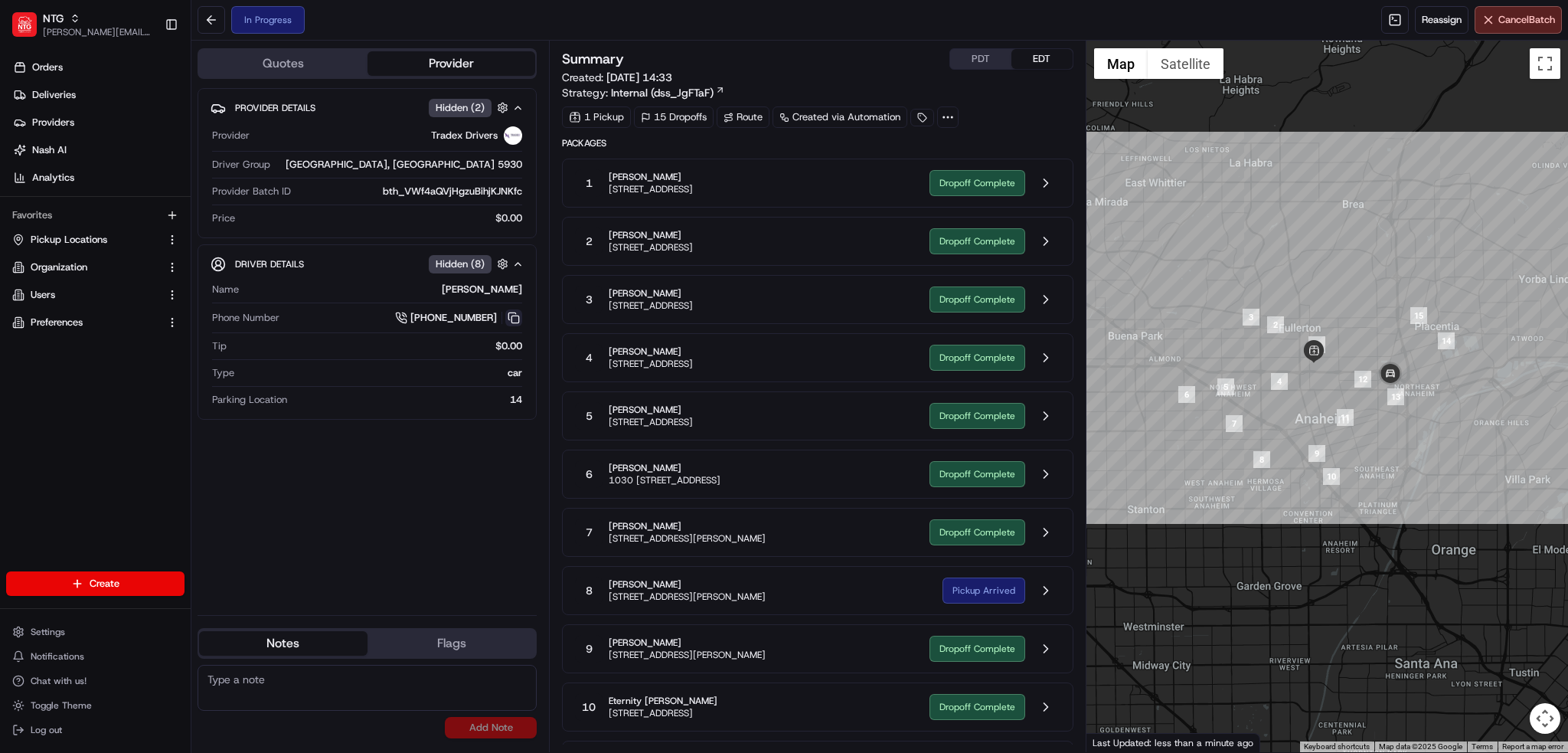
click at [516, 315] on button at bounding box center [514, 318] width 17 height 17
drag, startPoint x: 461, startPoint y: 289, endPoint x: 525, endPoint y: 290, distance: 64.0
click at [525, 290] on div "Driver Details Hidden ( 8 ) Name Javier Cortez Phone Number +1 720 882 4163 Tip…" at bounding box center [367, 333] width 339 height 176
copy div "[PERSON_NAME]"
click at [883, 23] on div "In Progress Reassign Cancel Batch" at bounding box center [880, 20] width 1377 height 40
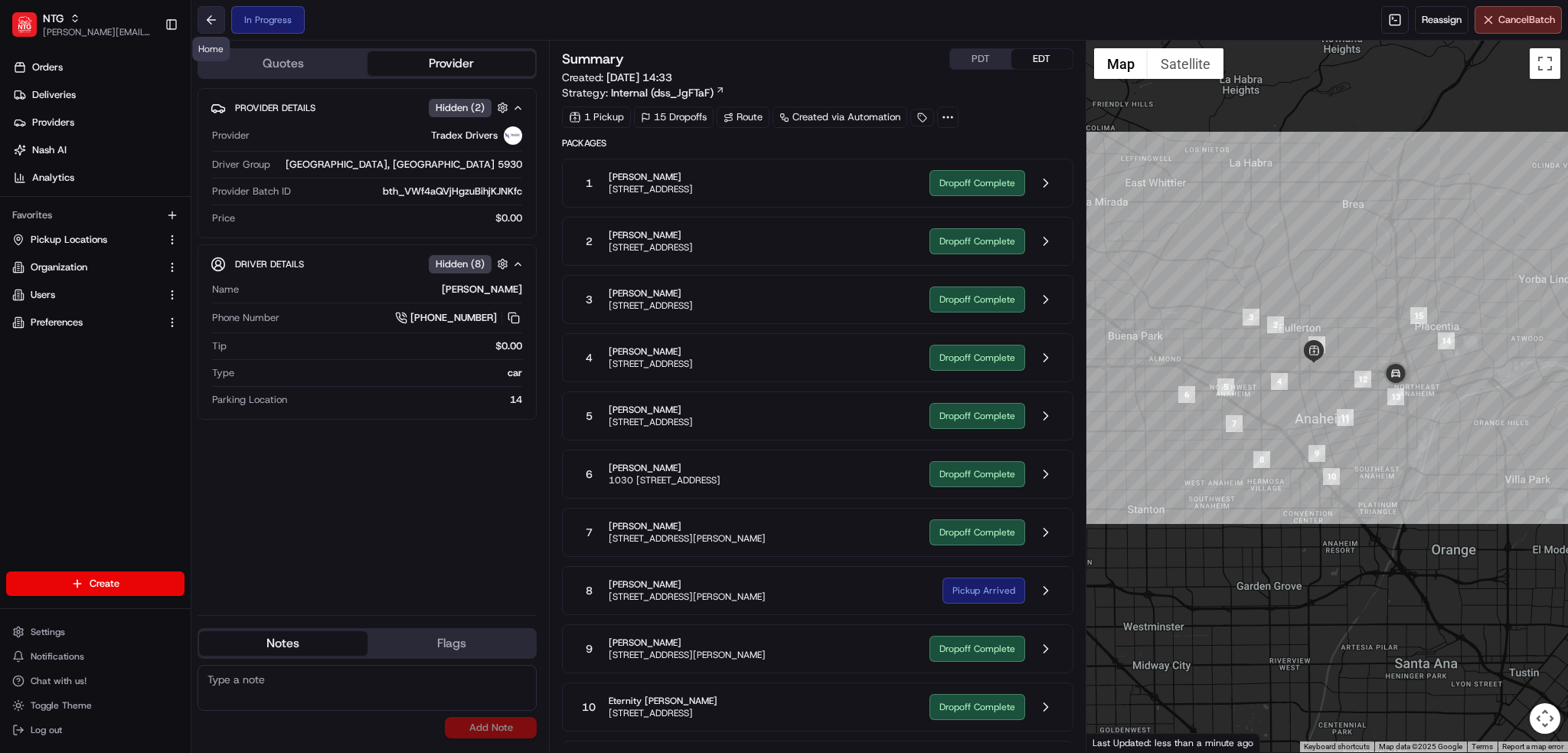
click at [204, 25] on button at bounding box center [212, 21] width 28 height 28
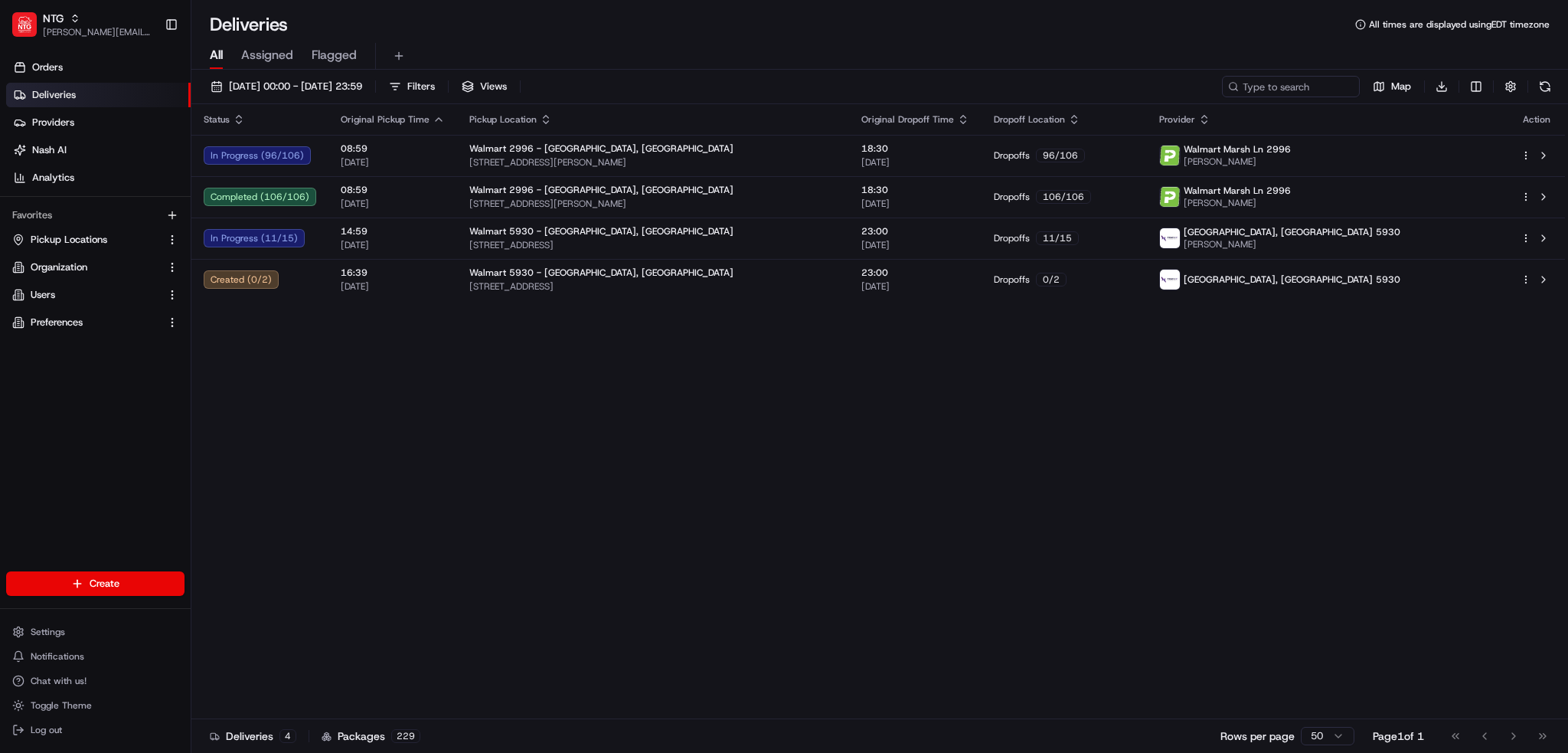
click at [581, 383] on div "Status Original Pickup Time Pickup Location Original Dropoff Time Dropoff Locat…" at bounding box center [878, 412] width 1374 height 615
click at [930, 434] on div "Status Original Pickup Time Pickup Location Original Dropoff Time Dropoff Locat…" at bounding box center [878, 412] width 1374 height 615
click at [1539, 464] on div "Status Original Pickup Time Pickup Location Original Dropoff Time Dropoff Locat…" at bounding box center [878, 412] width 1374 height 615
click at [1546, 79] on button at bounding box center [1545, 86] width 21 height 21
click at [1061, 469] on div "Status Original Pickup Time Pickup Location Original Dropoff Time Dropoff Locat…" at bounding box center [878, 412] width 1374 height 615
